Goal: Information Seeking & Learning: Learn about a topic

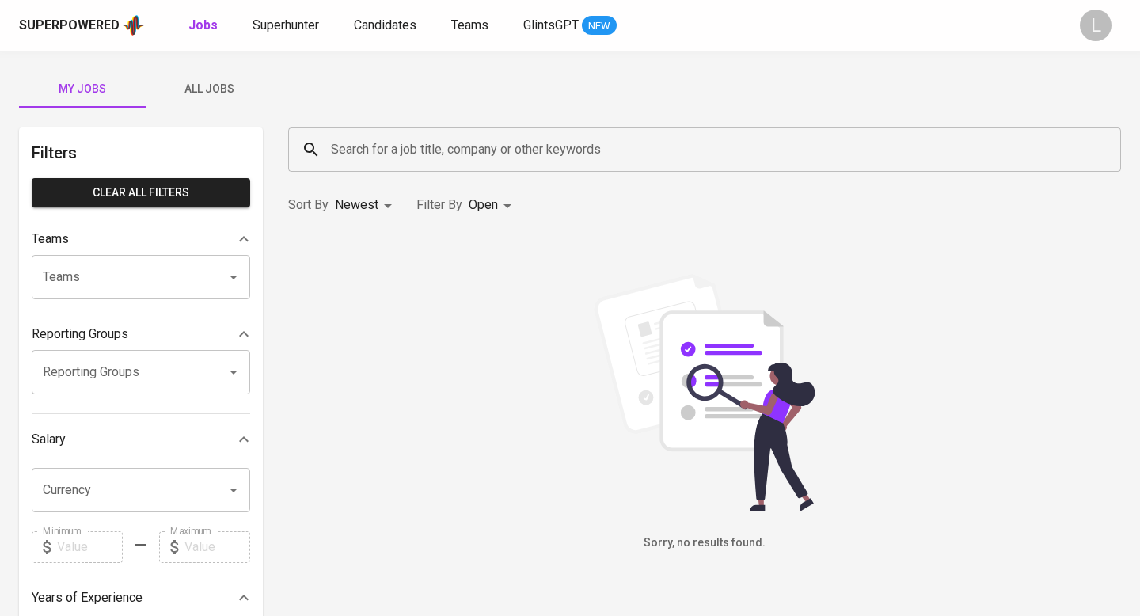
click at [213, 93] on span "All Jobs" at bounding box center [209, 89] width 108 height 20
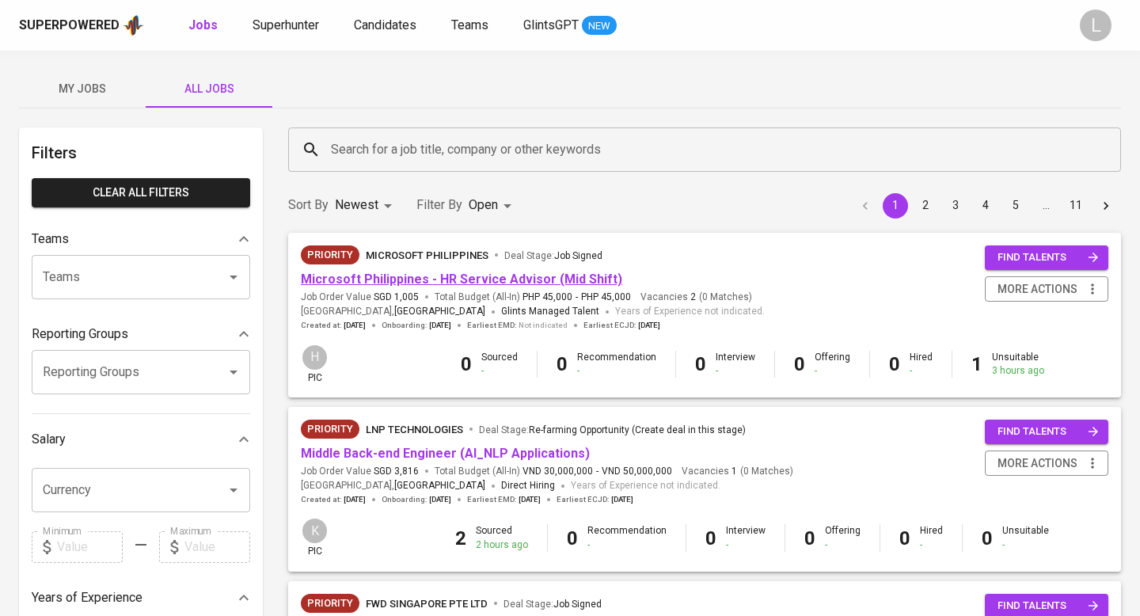
click at [457, 273] on link "Microsoft Philippines - HR Service Advisor (Mid Shift)" at bounding box center [461, 278] width 321 height 15
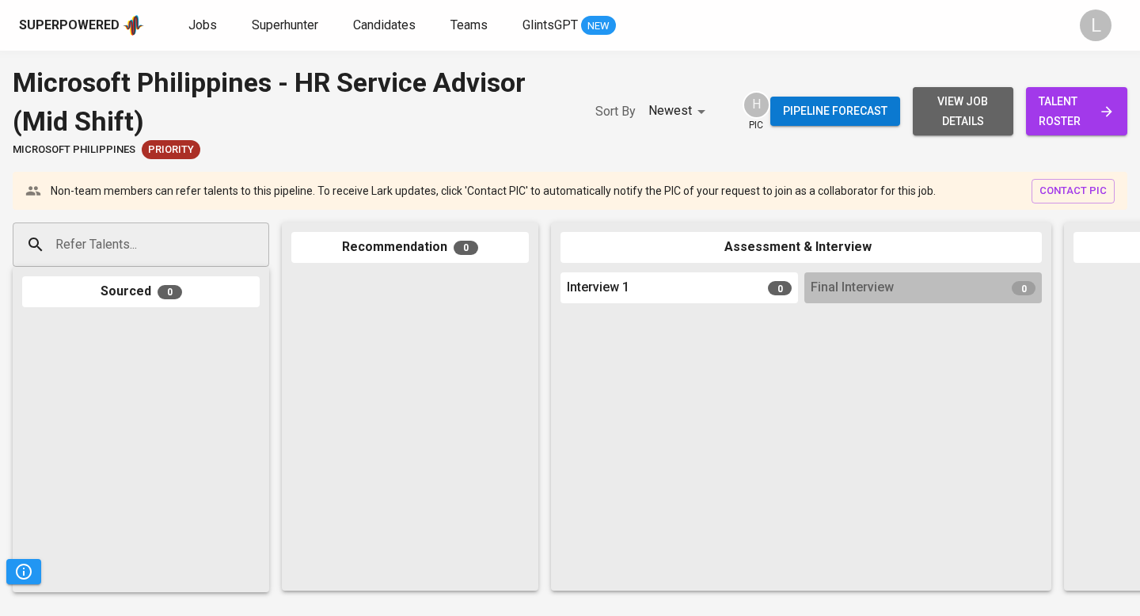
click at [962, 125] on span "view job details" at bounding box center [963, 111] width 76 height 39
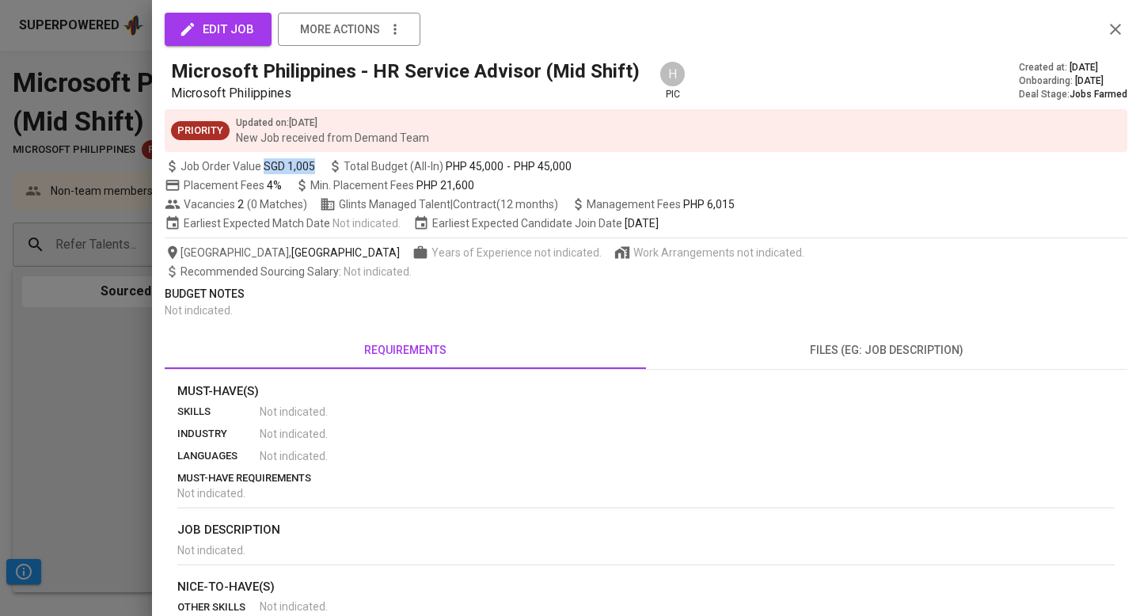
drag, startPoint x: 262, startPoint y: 165, endPoint x: 321, endPoint y: 165, distance: 59.3
click at [322, 165] on div "Job Order Value SGD 1,005 Total Budget (All-In) PHP 45,000 - PHP 45,000" at bounding box center [371, 166] width 413 height 16
drag, startPoint x: 444, startPoint y: 162, endPoint x: 605, endPoint y: 160, distance: 160.7
click at [605, 160] on div "Job Order Value SGD 1,005 Total Budget (All-In) PHP 45,000 - PHP 45,000" at bounding box center [646, 166] width 962 height 16
drag, startPoint x: 260, startPoint y: 167, endPoint x: 309, endPoint y: 169, distance: 49.9
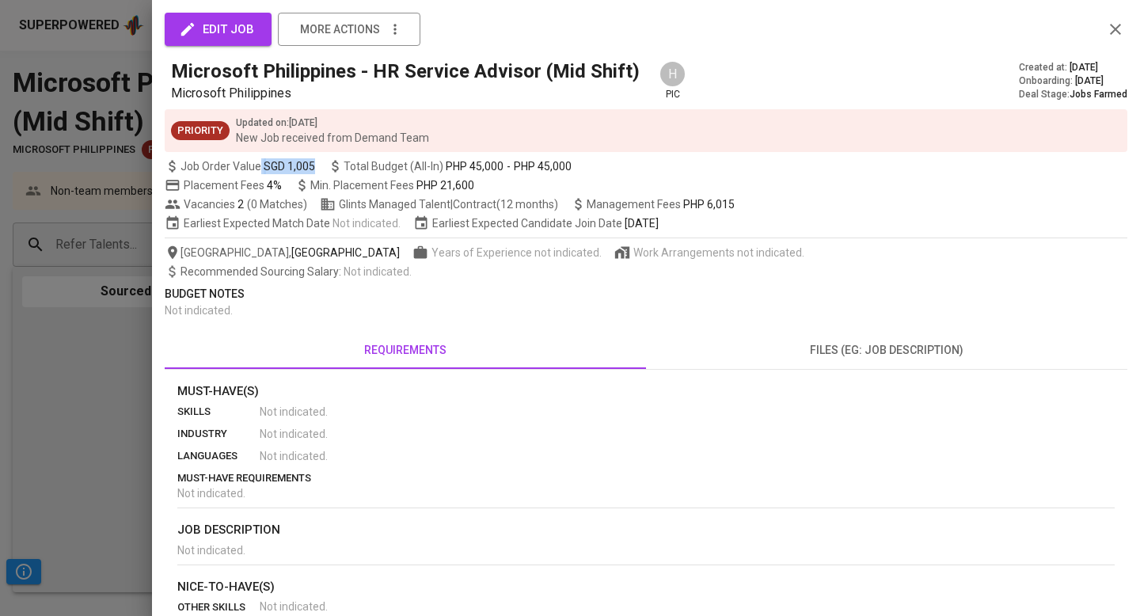
click at [310, 169] on span "Job Order Value SGD 1,005" at bounding box center [240, 166] width 150 height 16
click at [446, 165] on span "PHP 45,000" at bounding box center [475, 166] width 58 height 16
drag, startPoint x: 465, startPoint y: 166, endPoint x: 507, endPoint y: 167, distance: 41.9
click at [507, 167] on div "PHP 45,000 - PHP 45,000" at bounding box center [509, 166] width 126 height 16
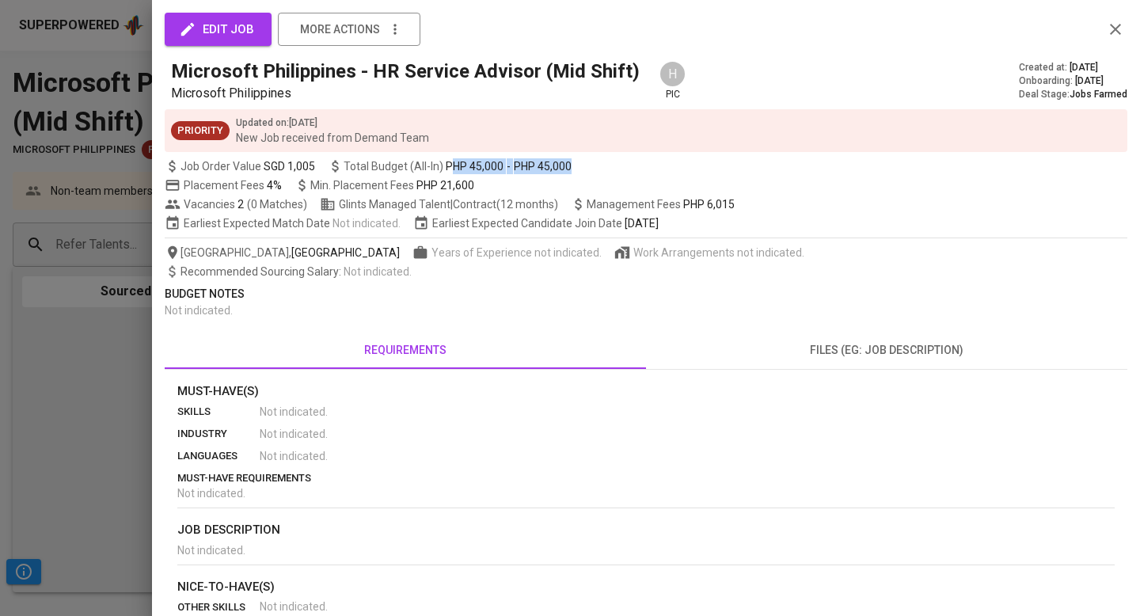
drag, startPoint x: 574, startPoint y: 165, endPoint x: 447, endPoint y: 162, distance: 127.4
click at [447, 162] on div "Job Order Value SGD 1,005 Total Budget (All-In) PHP 45,000 - PHP 45,000" at bounding box center [646, 166] width 962 height 16
drag, startPoint x: 372, startPoint y: 186, endPoint x: 509, endPoint y: 188, distance: 136.9
click at [509, 188] on div "Placement Fees 4% Min. Placement Fees PHP 21,600" at bounding box center [646, 185] width 962 height 16
click at [1114, 28] on icon "button" at bounding box center [1114, 29] width 11 height 11
